Goal: Navigation & Orientation: Find specific page/section

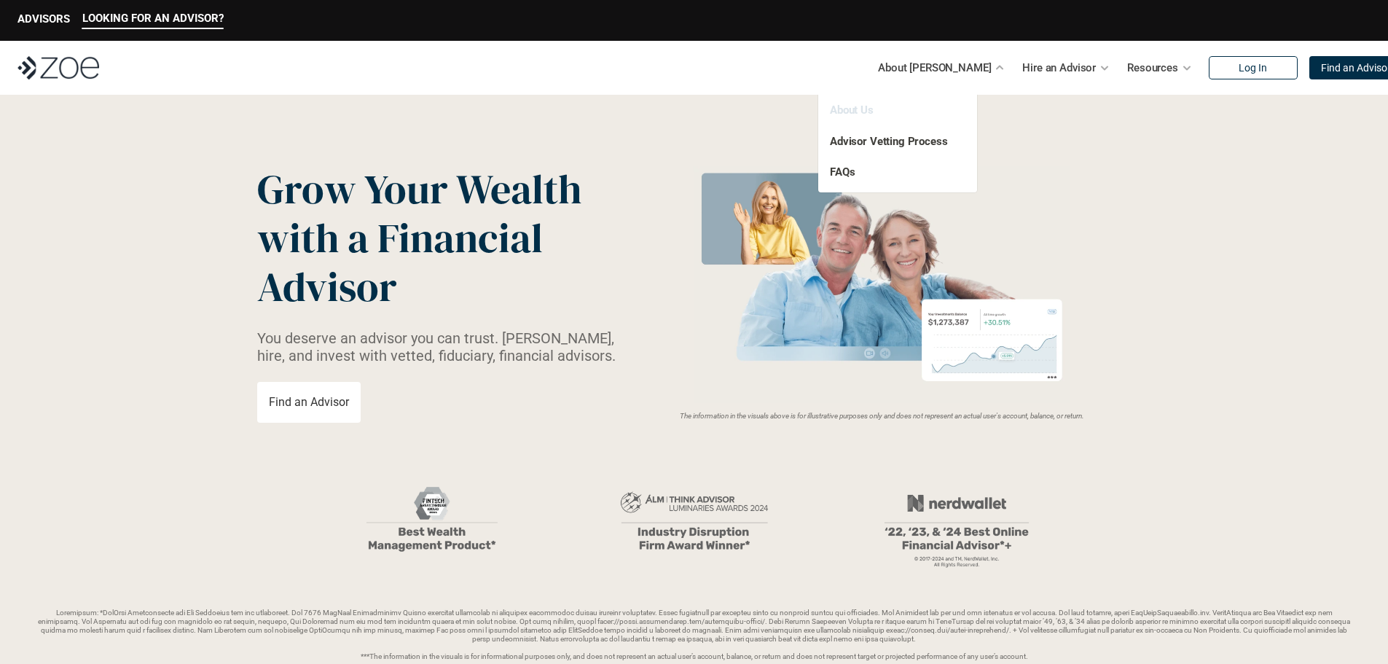
click at [853, 111] on link "About Us" at bounding box center [852, 109] width 44 height 13
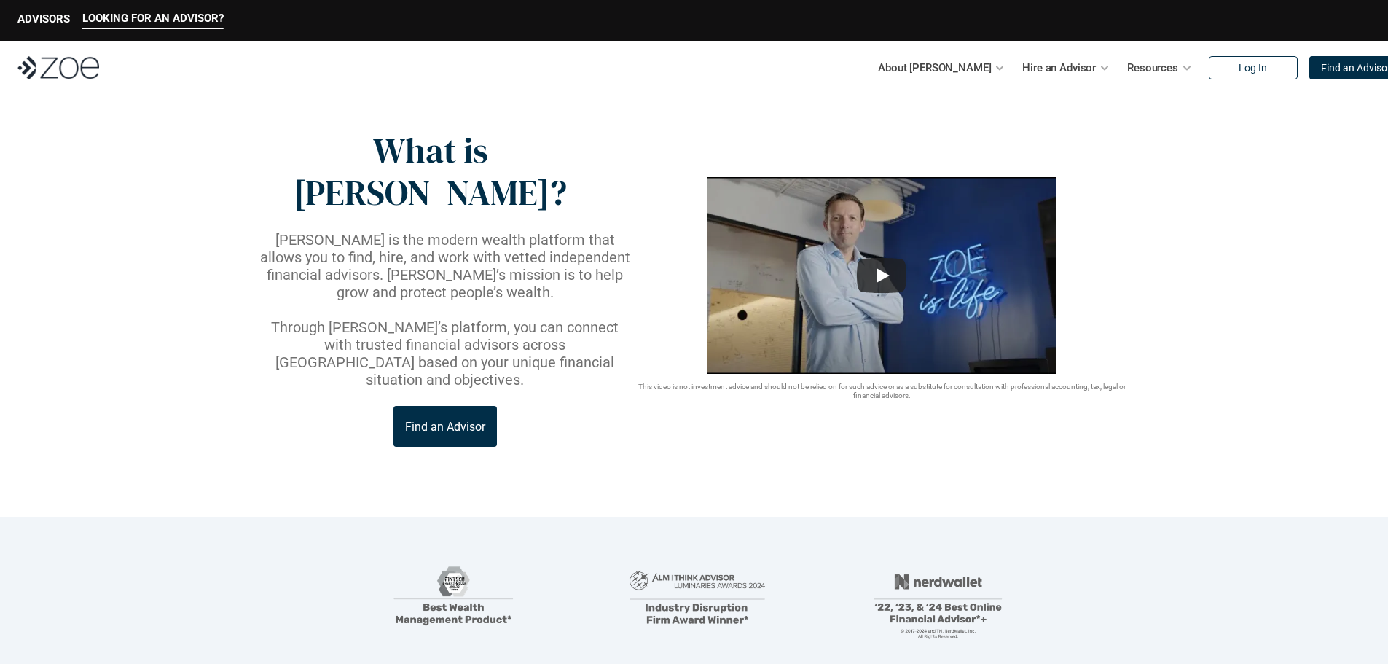
click at [446, 420] on p "Find an Advisor" at bounding box center [445, 427] width 80 height 14
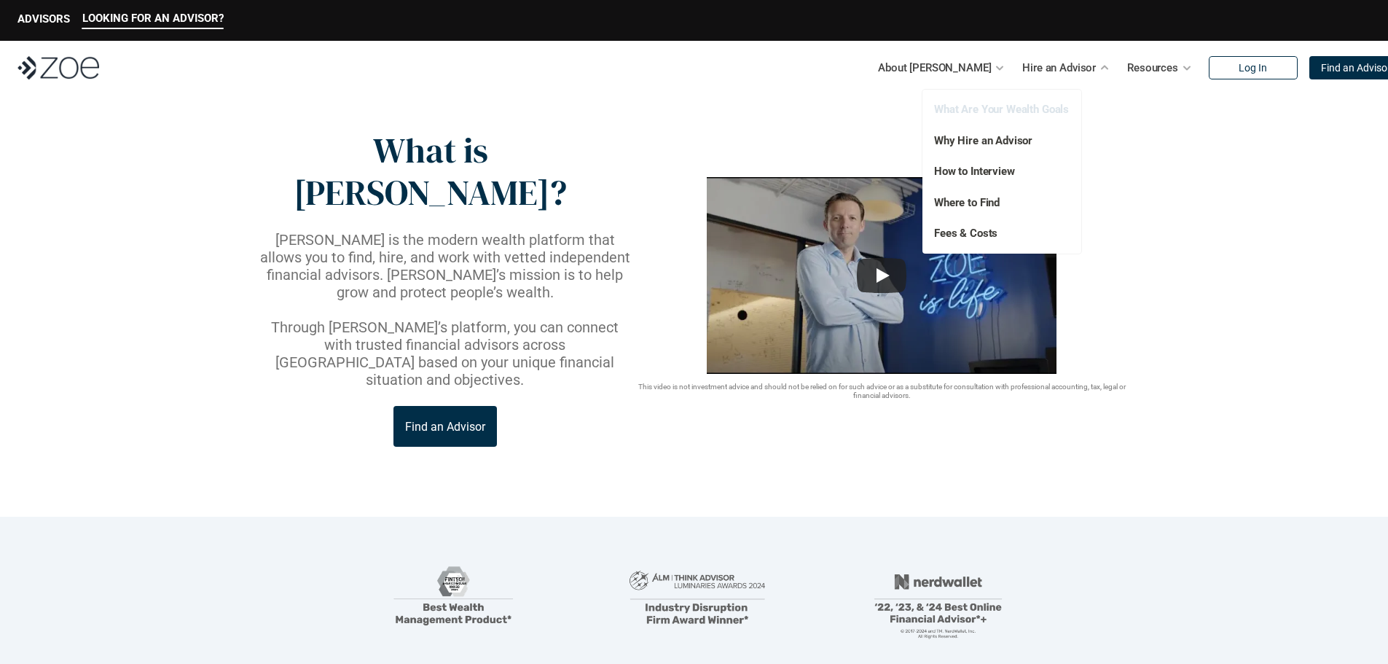
click at [1016, 106] on link "What Are Your Wealth Goals" at bounding box center [1001, 109] width 135 height 13
